Goal: Navigation & Orientation: Find specific page/section

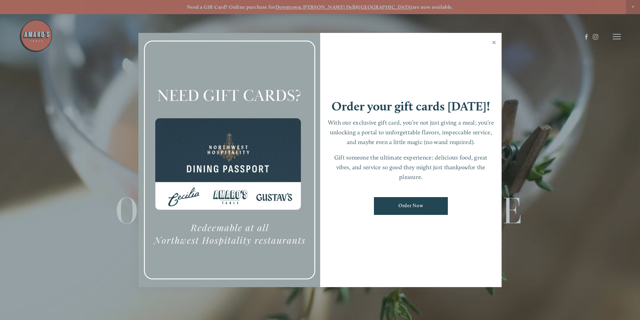
click at [492, 41] on link "Close" at bounding box center [494, 43] width 13 height 19
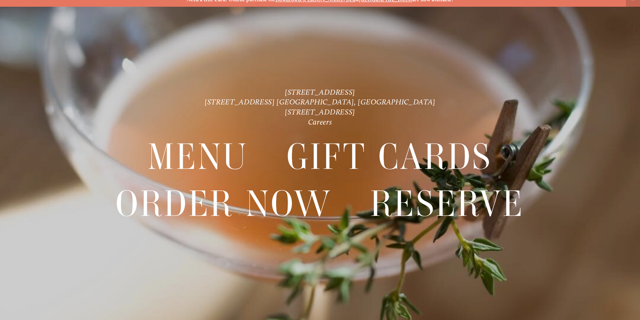
scroll to position [14, 0]
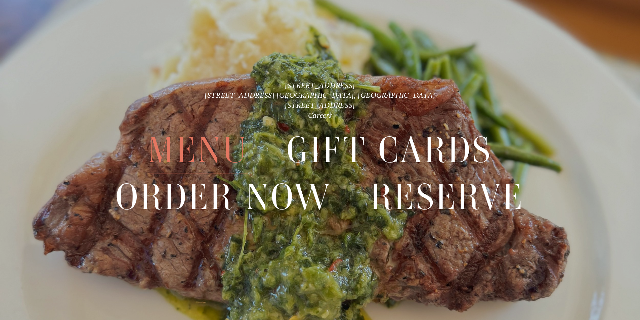
click at [189, 143] on span "Menu" at bounding box center [198, 150] width 100 height 46
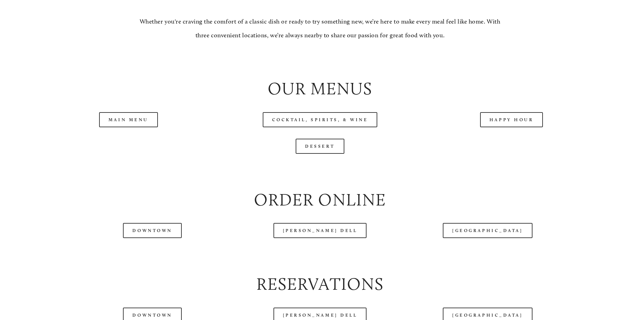
scroll to position [739, 0]
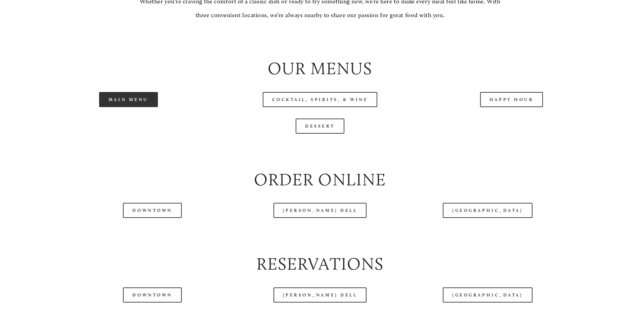
click at [135, 107] on link "Main Menu" at bounding box center [128, 99] width 59 height 15
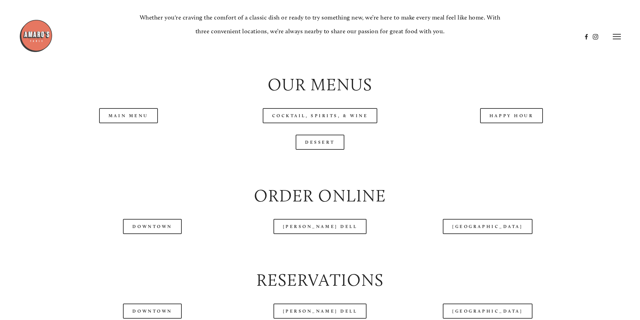
scroll to position [706, 0]
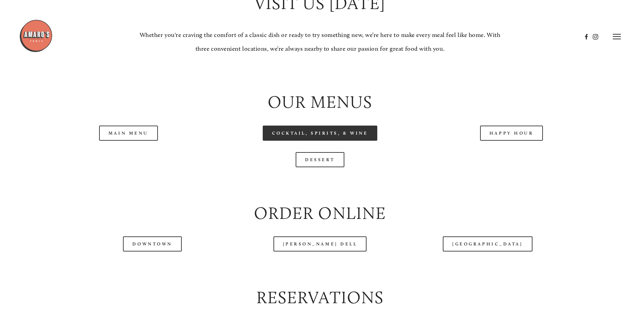
click at [325, 141] on link "Cocktail, Spirits, & Wine" at bounding box center [320, 133] width 115 height 15
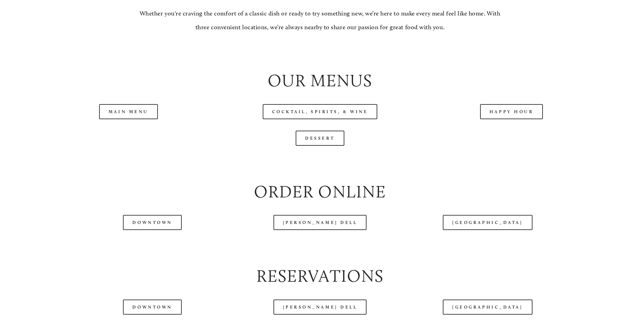
scroll to position [739, 0]
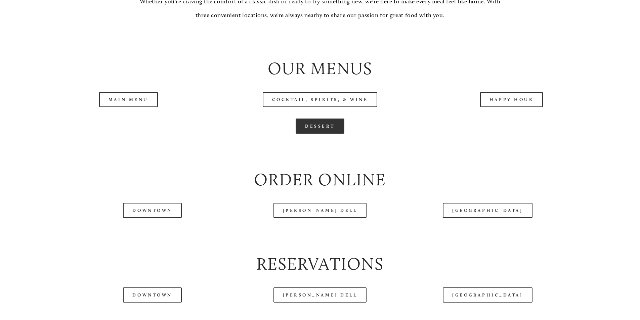
click at [320, 134] on link "Dessert" at bounding box center [320, 126] width 49 height 15
